Goal: Task Accomplishment & Management: Use online tool/utility

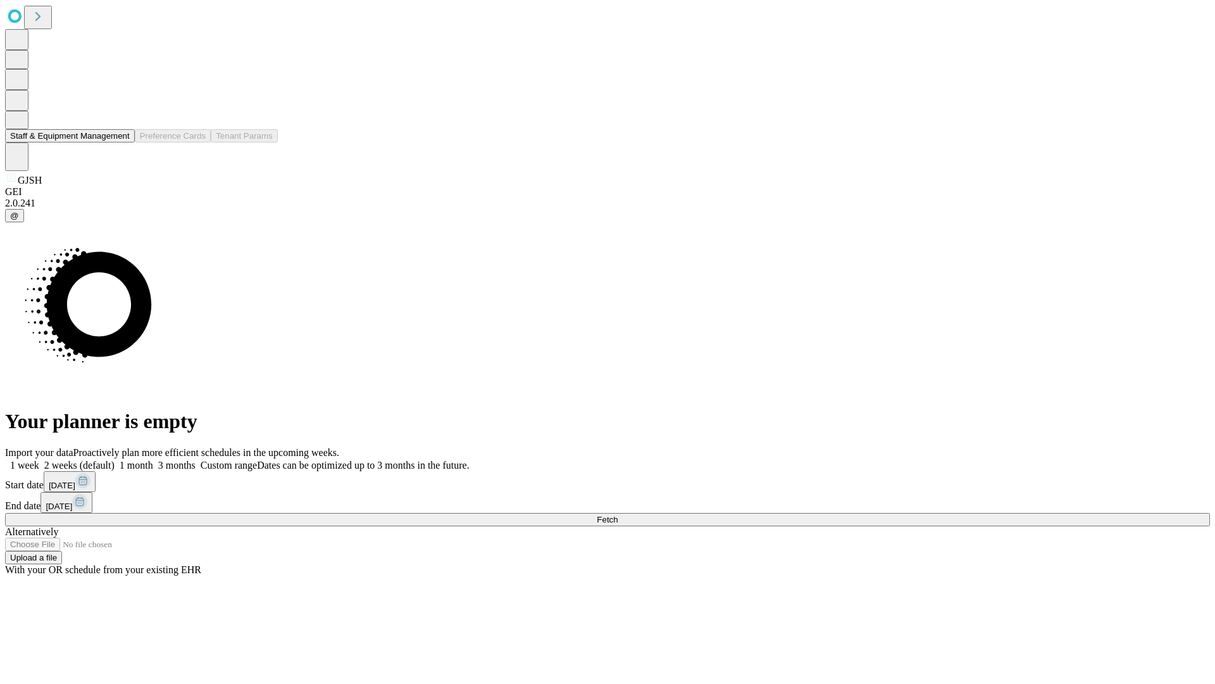
click at [121, 142] on button "Staff & Equipment Management" at bounding box center [70, 135] width 130 height 13
